Goal: Task Accomplishment & Management: Complete application form

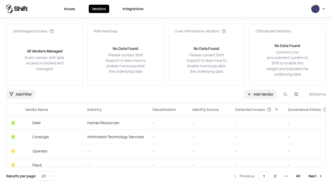
click at [260, 94] on link "Add Vendor" at bounding box center [260, 94] width 32 height 9
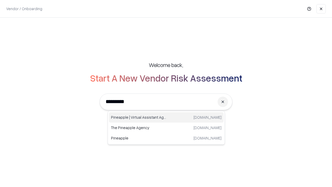
click at [166, 117] on div "Pineapple | Virtual Assistant Agency [DOMAIN_NAME]" at bounding box center [166, 117] width 115 height 10
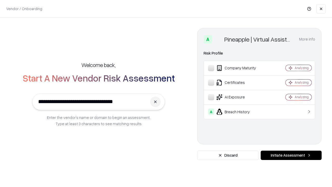
type input "**********"
click at [291, 155] on button "Initiate Assessment" at bounding box center [291, 155] width 61 height 9
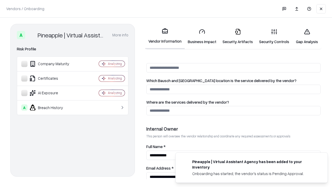
scroll to position [269, 0]
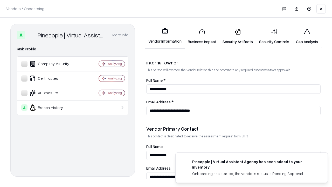
click at [202, 36] on link "Business Impact" at bounding box center [202, 36] width 35 height 24
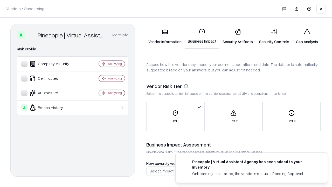
click at [238, 36] on link "Security Artifacts" at bounding box center [238, 36] width 37 height 24
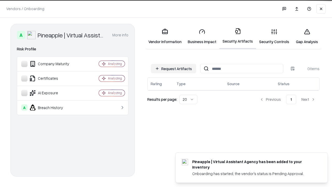
click at [174, 69] on button "Request Artifacts" at bounding box center [173, 68] width 45 height 9
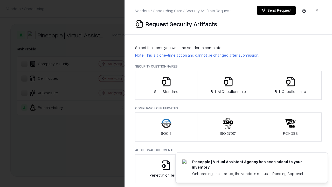
click at [166, 85] on icon "button" at bounding box center [166, 81] width 10 height 10
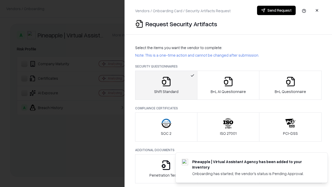
click at [276, 10] on button "Send Request" at bounding box center [276, 10] width 39 height 9
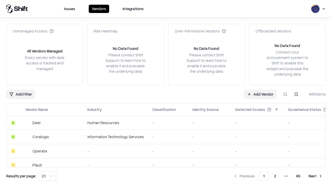
click at [286, 94] on button at bounding box center [285, 94] width 9 height 9
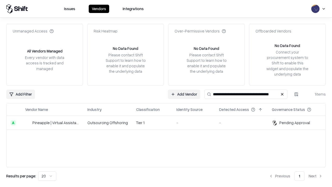
type input "**********"
click at [169, 123] on td "Tier 1" at bounding box center [152, 123] width 40 height 14
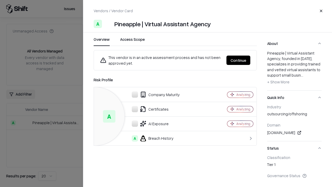
click at [239, 60] on button "Continue" at bounding box center [239, 60] width 24 height 9
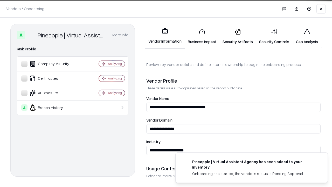
click at [238, 36] on link "Security Artifacts" at bounding box center [238, 36] width 37 height 24
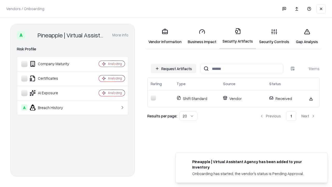
click at [307, 36] on link "Gap Analysis" at bounding box center [307, 36] width 29 height 24
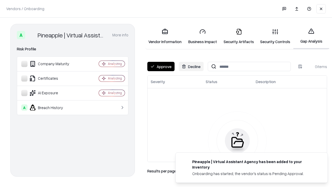
click at [161, 66] on button "Approve" at bounding box center [160, 66] width 27 height 9
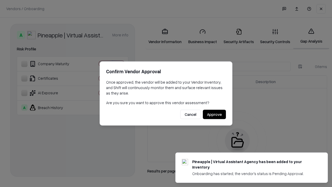
click at [214, 114] on button "Approve" at bounding box center [214, 114] width 23 height 9
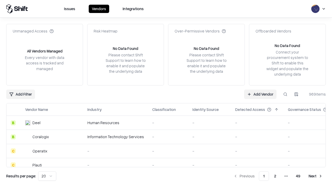
type input "**********"
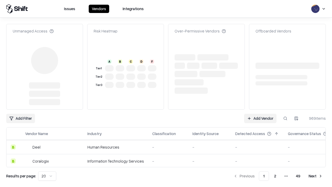
click at [260, 114] on link "Add Vendor" at bounding box center [260, 118] width 32 height 9
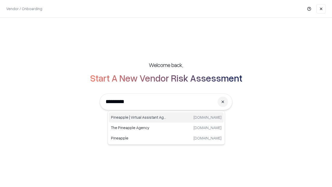
click at [166, 117] on div "Pineapple | Virtual Assistant Agency [DOMAIN_NAME]" at bounding box center [166, 117] width 115 height 10
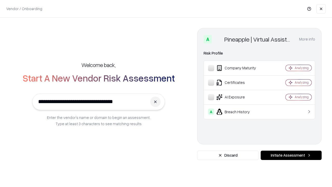
type input "**********"
click at [291, 155] on button "Initiate Assessment" at bounding box center [291, 155] width 61 height 9
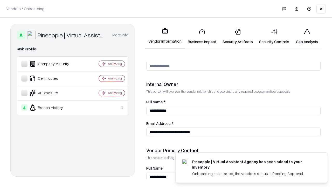
scroll to position [269, 0]
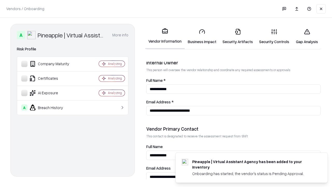
click at [307, 36] on link "Gap Analysis" at bounding box center [307, 36] width 29 height 24
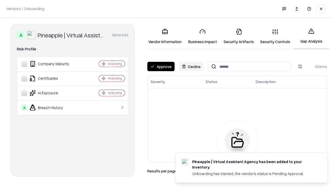
click at [161, 66] on button "Approve" at bounding box center [160, 66] width 27 height 9
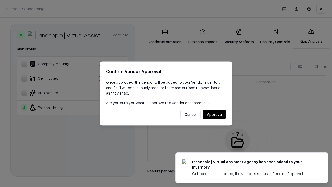
click at [214, 114] on button "Approve" at bounding box center [214, 114] width 23 height 9
